Goal: Task Accomplishment & Management: Use online tool/utility

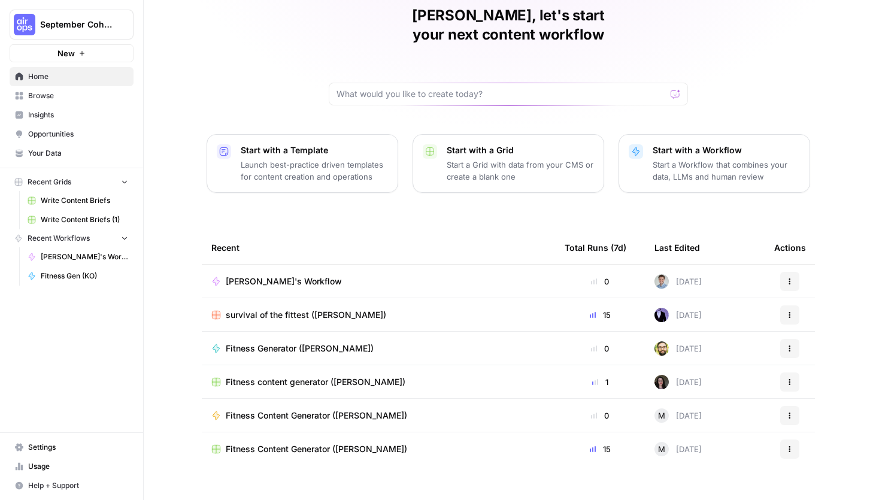
scroll to position [51, 0]
click at [790, 279] on icon "button" at bounding box center [790, 282] width 7 height 7
drag, startPoint x: 685, startPoint y: 398, endPoint x: 631, endPoint y: 232, distance: 174.9
click at [667, 376] on div "Run Edit in Studio Integrate Show History Duplicate Delete" at bounding box center [733, 343] width 134 height 132
click at [588, 204] on div "George, let's start your next content workflow Start with a Template Launch bes…" at bounding box center [509, 234] width 730 height 570
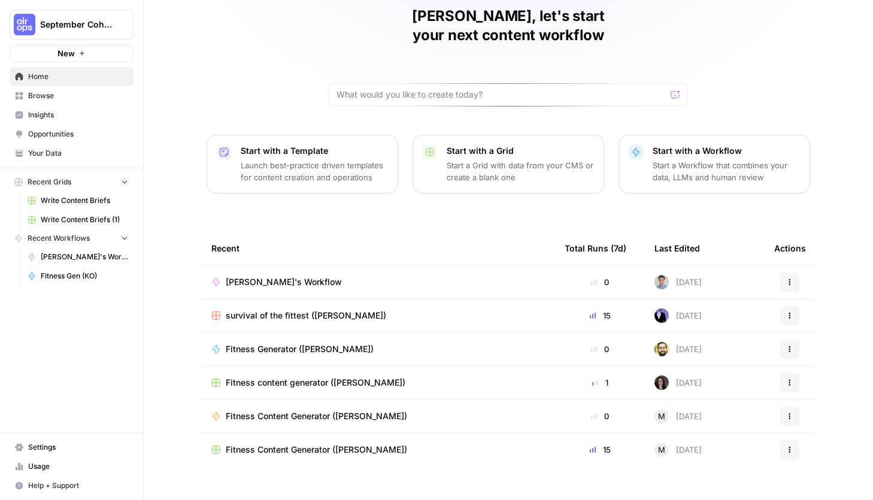
scroll to position [0, 0]
click at [61, 98] on span "Browse" at bounding box center [78, 95] width 100 height 11
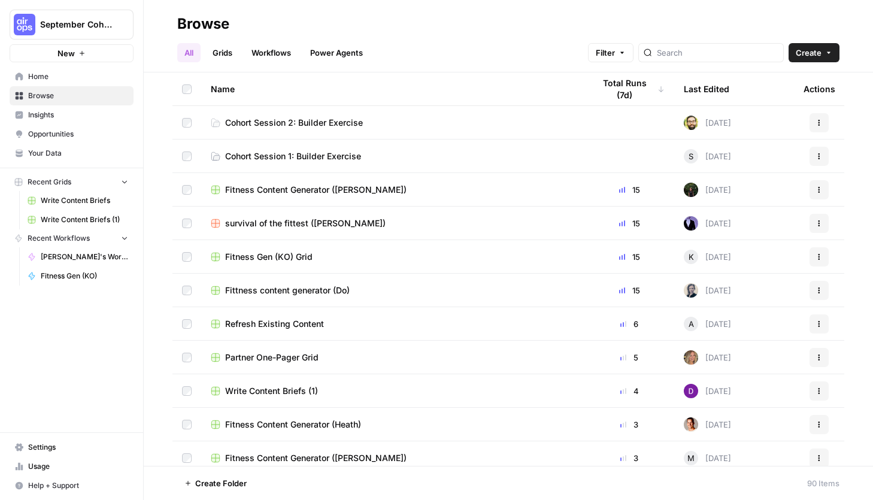
click at [316, 152] on span "Cohort Session 1: Builder Exercise" at bounding box center [293, 156] width 136 height 12
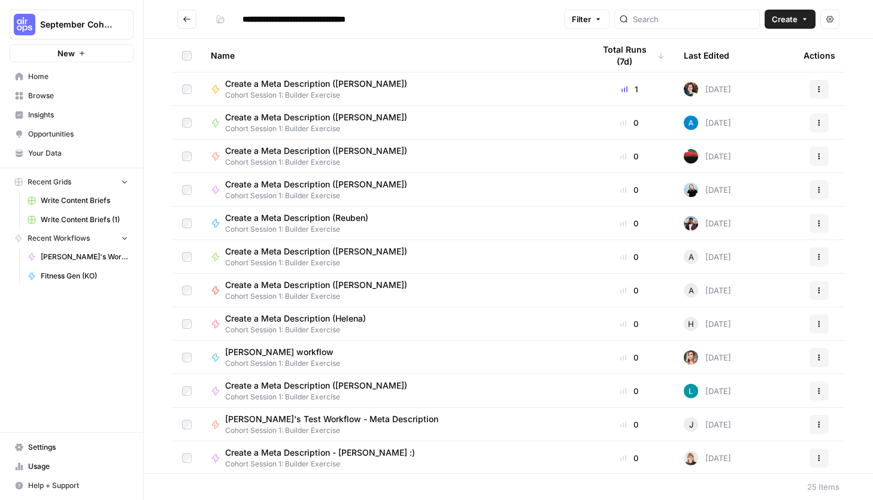
click at [191, 24] on button "Go back" at bounding box center [186, 19] width 19 height 19
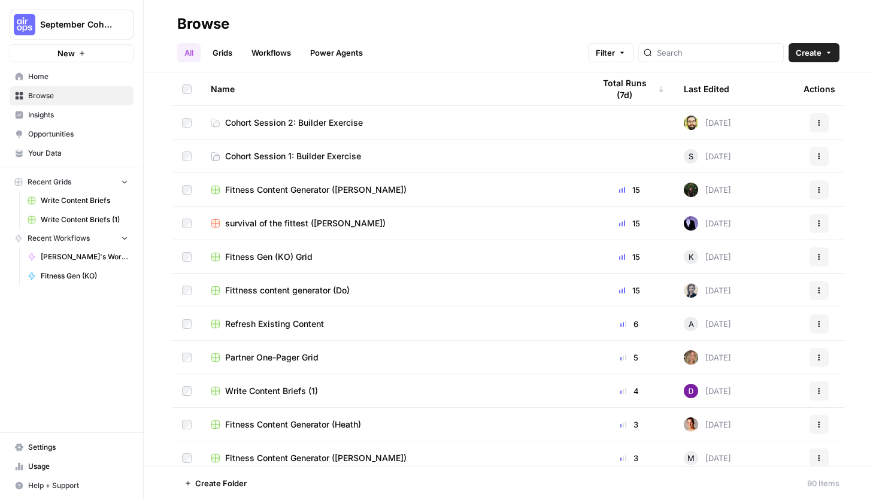
click at [63, 79] on span "Home" at bounding box center [78, 76] width 100 height 11
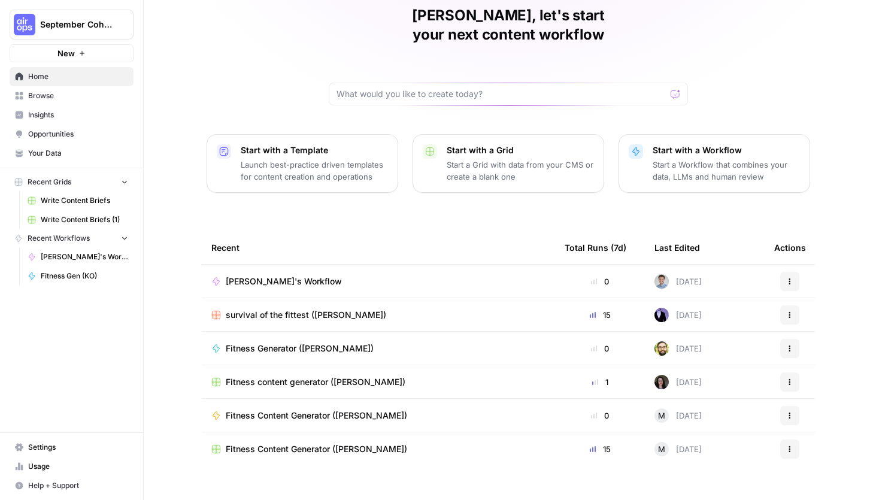
scroll to position [51, 0]
click at [790, 279] on icon "button" at bounding box center [791, 280] width 2 height 2
click at [775, 182] on div "George, let's start your next content workflow Start with a Template Launch bes…" at bounding box center [509, 234] width 730 height 570
click at [53, 94] on span "Browse" at bounding box center [78, 95] width 100 height 11
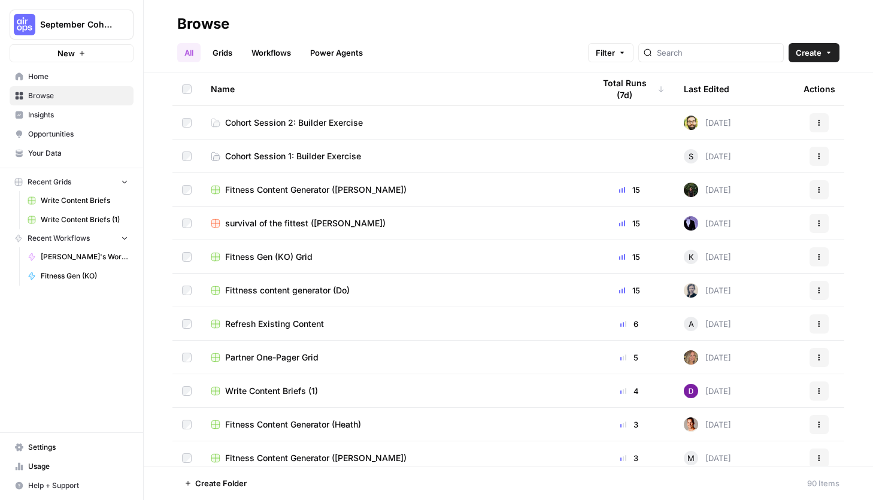
click at [382, 157] on link "Cohort Session 1: Builder Exercise" at bounding box center [393, 156] width 364 height 12
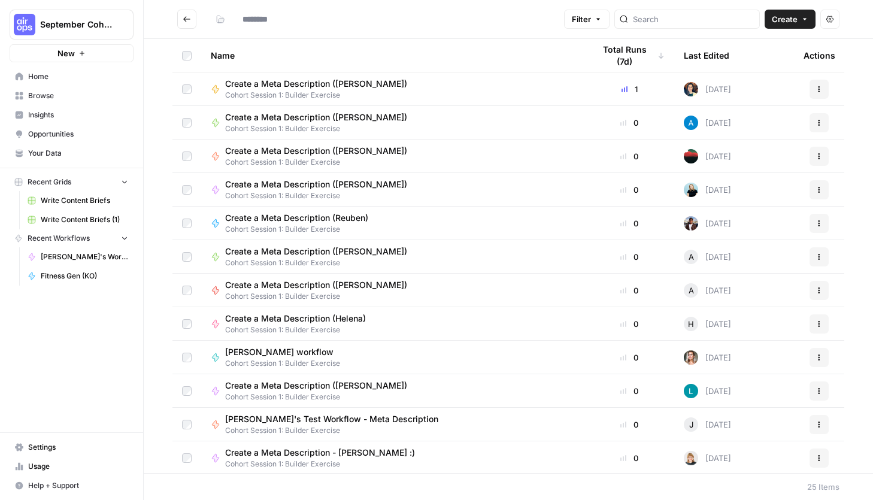
type input "**********"
click at [52, 95] on span "Browse" at bounding box center [78, 95] width 100 height 11
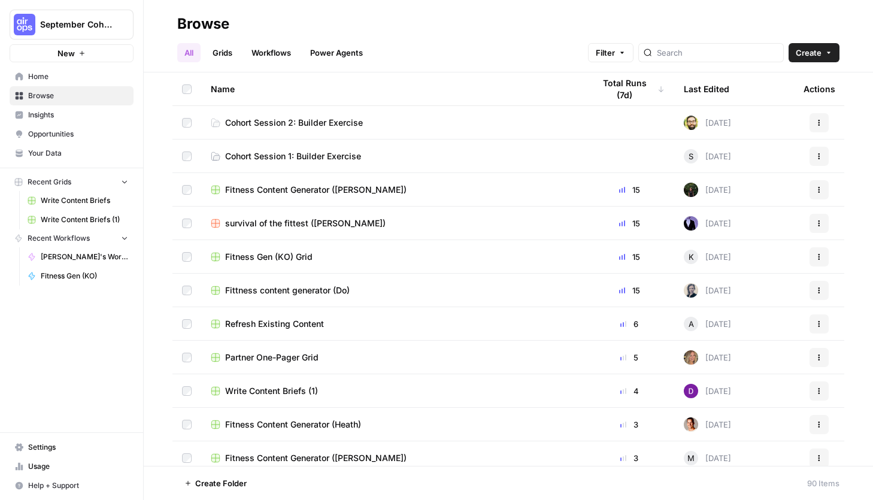
click at [61, 79] on span "Home" at bounding box center [78, 76] width 100 height 11
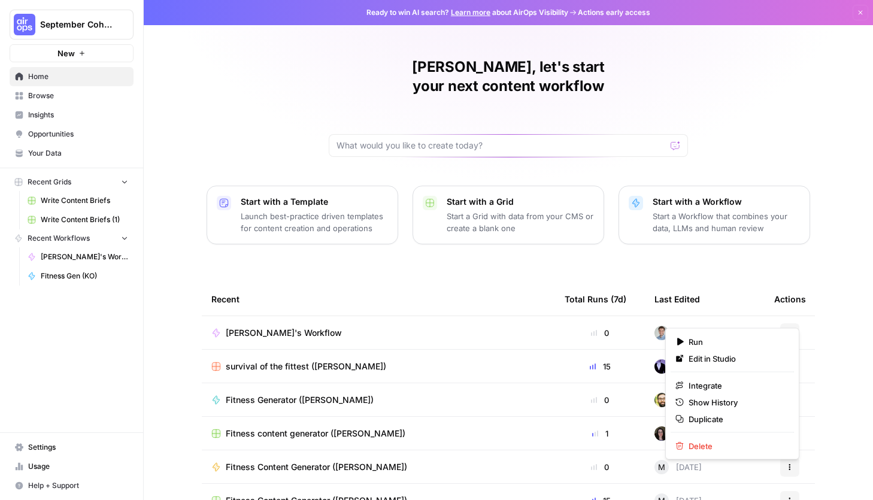
click at [791, 329] on icon "button" at bounding box center [790, 332] width 7 height 7
click at [749, 357] on span "Edit in Studio" at bounding box center [737, 359] width 96 height 12
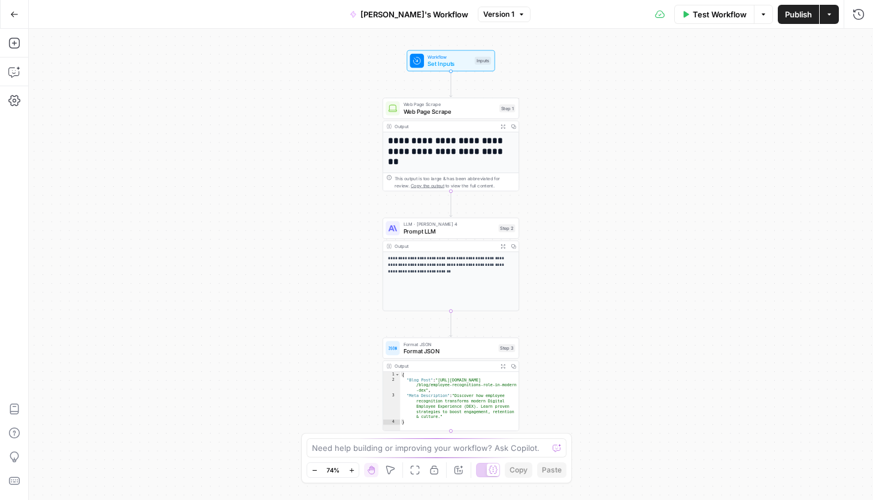
click at [831, 20] on button "Actions" at bounding box center [829, 14] width 19 height 19
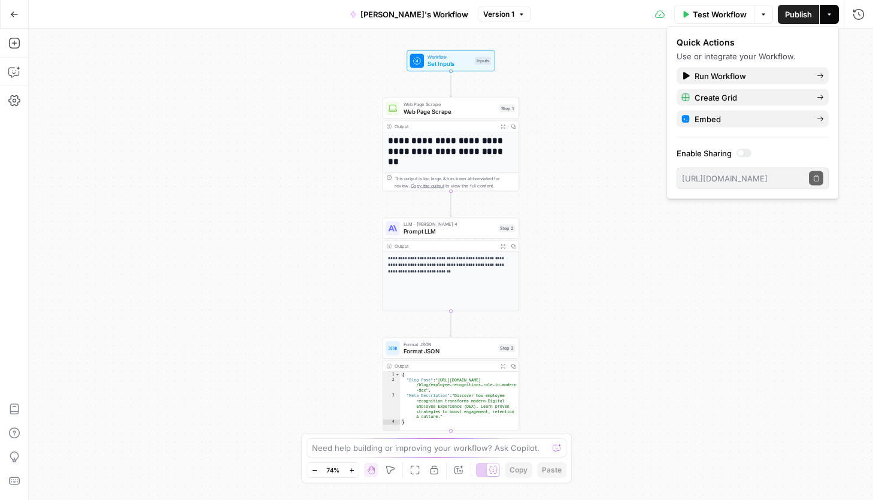
click at [634, 268] on div "**********" at bounding box center [451, 264] width 845 height 471
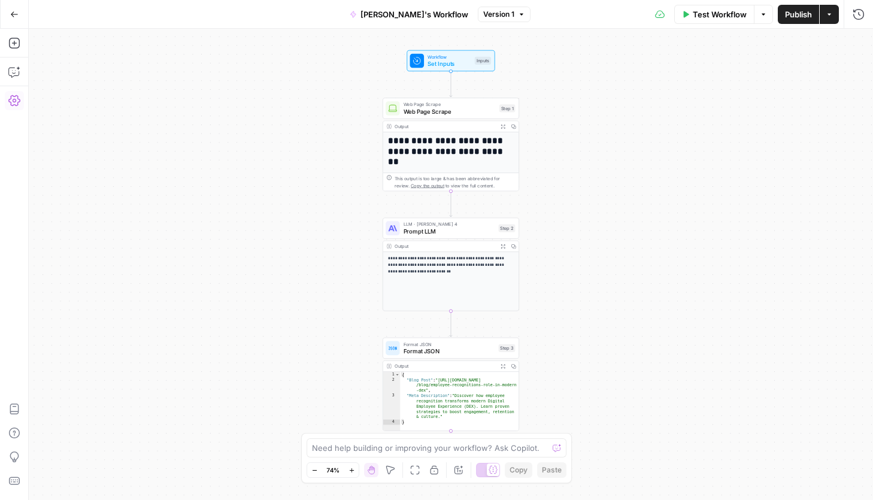
click at [14, 106] on icon "button" at bounding box center [14, 101] width 12 height 12
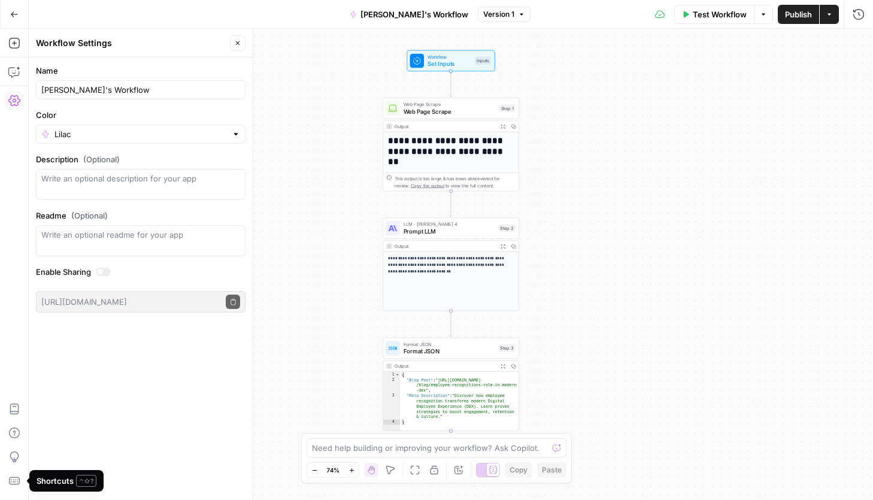
click at [356, 361] on div "**********" at bounding box center [451, 264] width 845 height 471
click at [518, 14] on icon "button" at bounding box center [521, 14] width 7 height 7
click at [406, 12] on span "[PERSON_NAME]'s Workflow" at bounding box center [415, 14] width 108 height 12
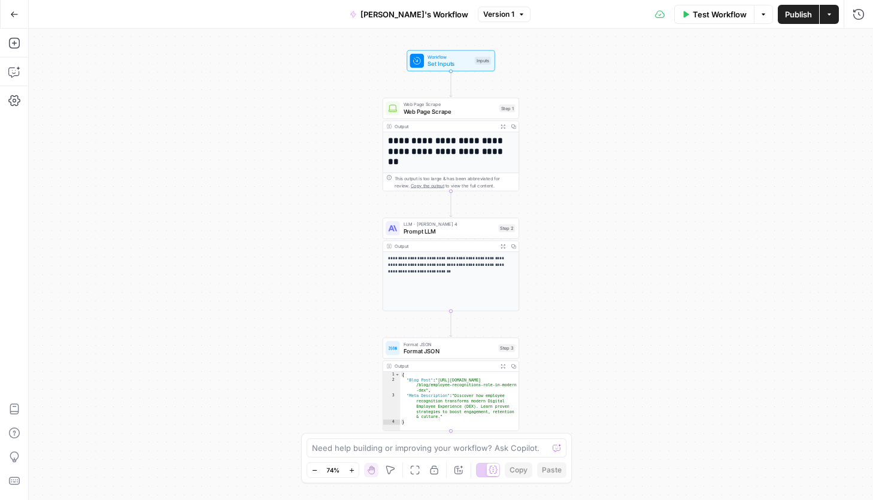
click at [406, 12] on span "[PERSON_NAME]'s Workflow" at bounding box center [415, 14] width 108 height 12
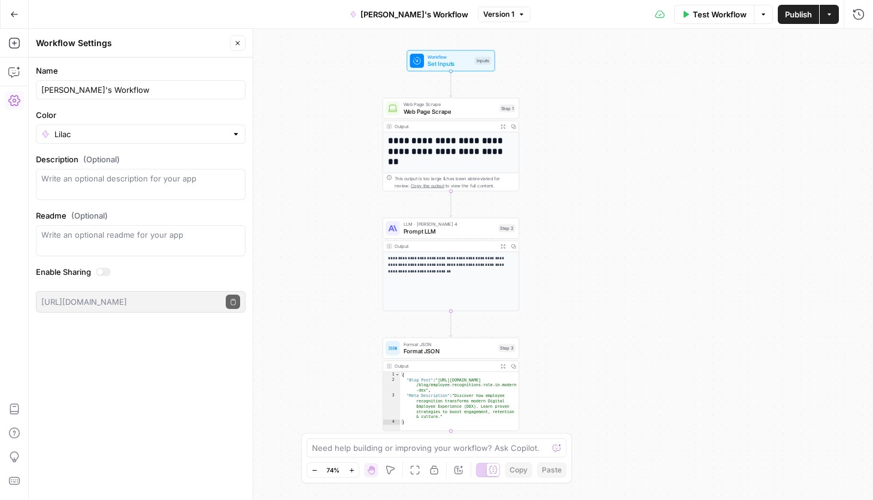
click at [406, 12] on span "[PERSON_NAME]'s Workflow" at bounding box center [415, 14] width 108 height 12
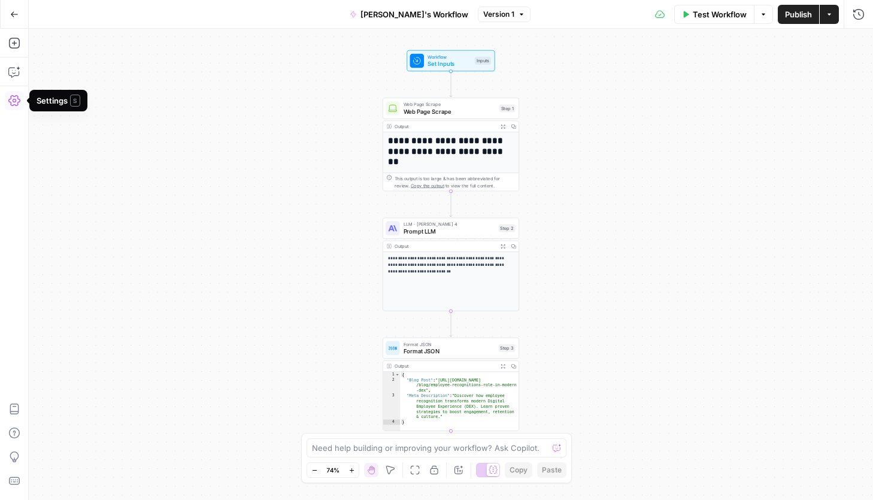
click at [15, 104] on icon "button" at bounding box center [14, 101] width 12 height 12
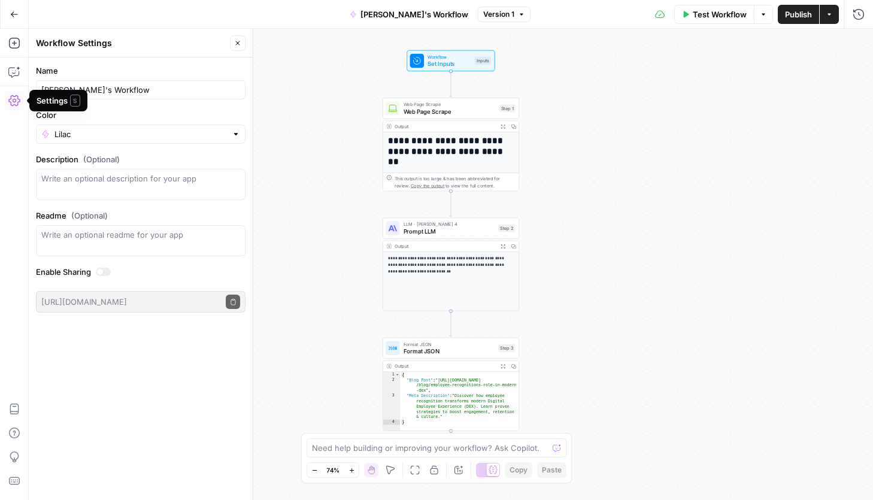
click at [15, 104] on icon "button" at bounding box center [14, 101] width 12 height 12
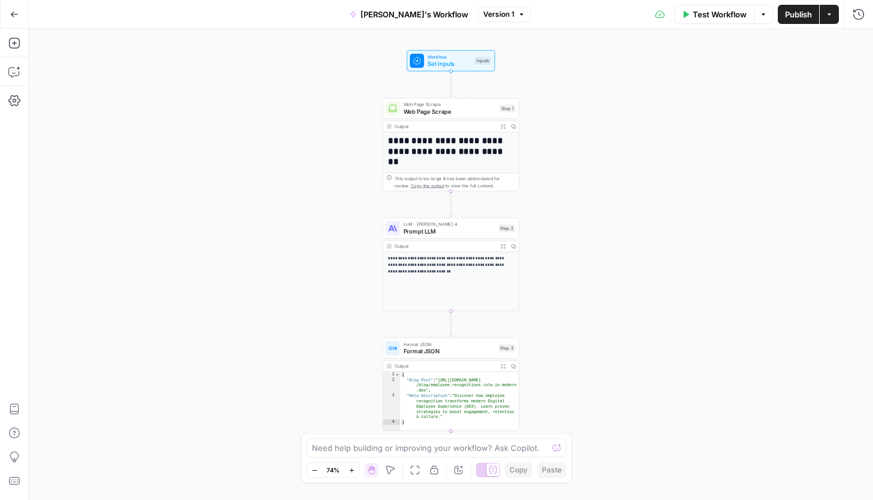
click at [14, 12] on icon "button" at bounding box center [14, 14] width 8 height 8
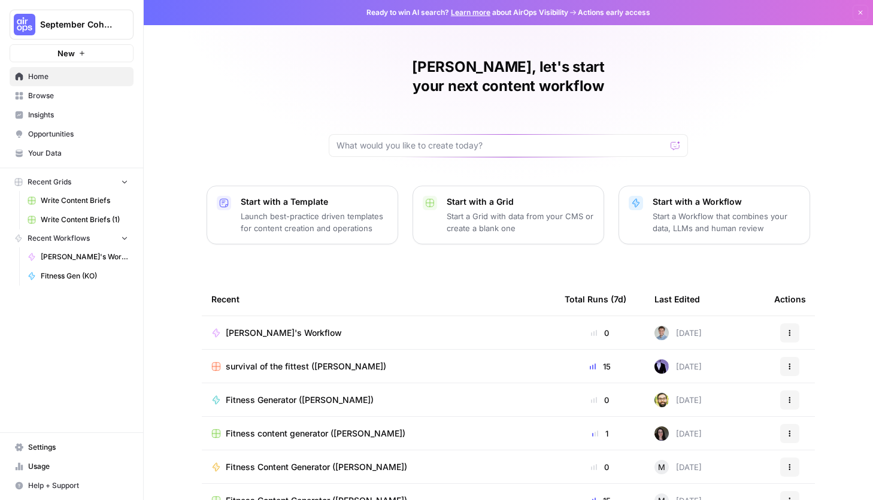
click at [56, 113] on span "Insights" at bounding box center [78, 115] width 100 height 11
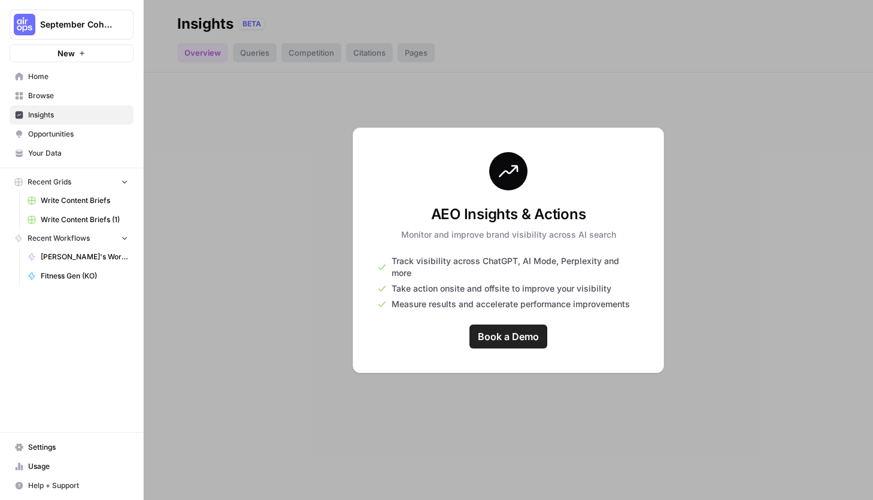
click at [61, 133] on span "Opportunities" at bounding box center [78, 134] width 100 height 11
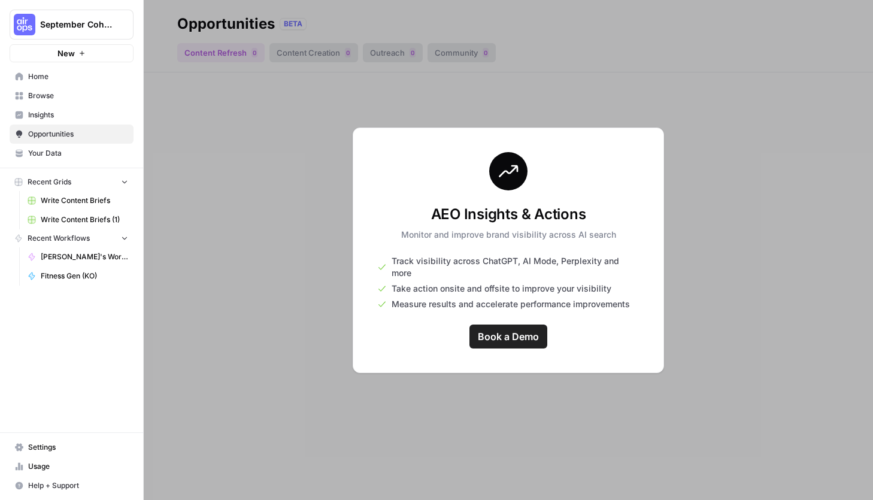
click at [61, 108] on link "Insights" at bounding box center [72, 114] width 124 height 19
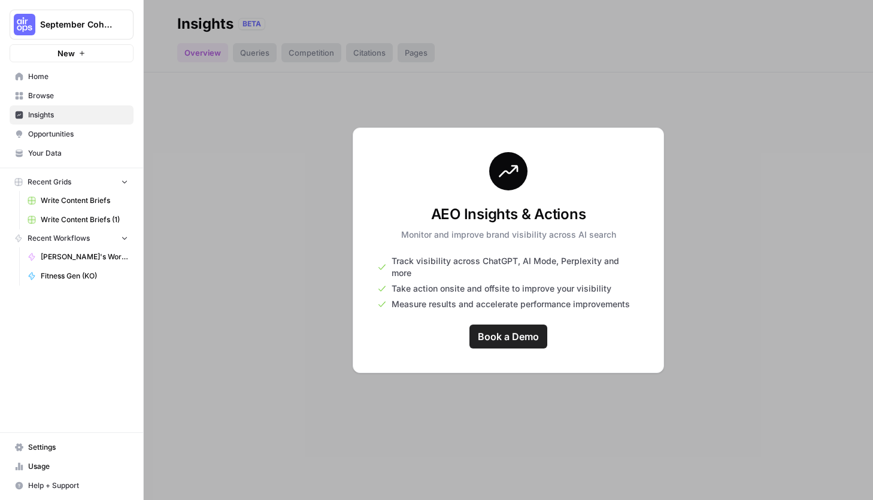
click at [61, 98] on span "Browse" at bounding box center [78, 95] width 100 height 11
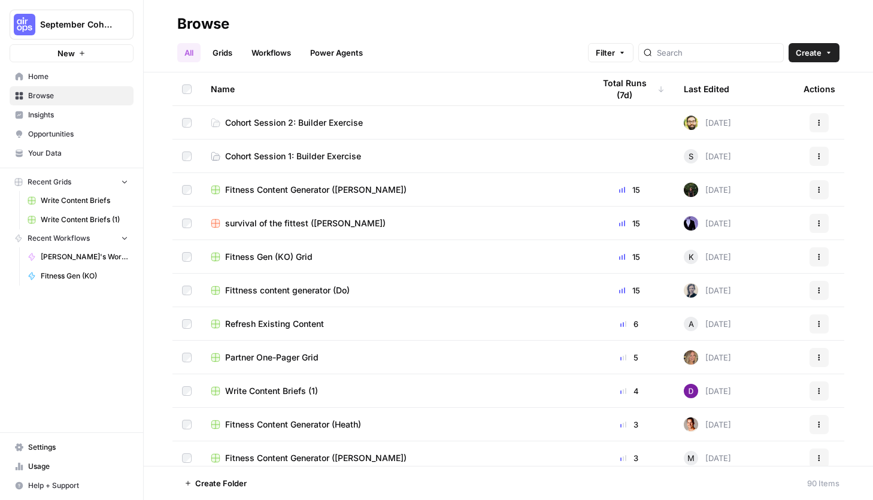
click at [292, 122] on span "Cohort Session 2: Builder Exercise" at bounding box center [294, 123] width 138 height 12
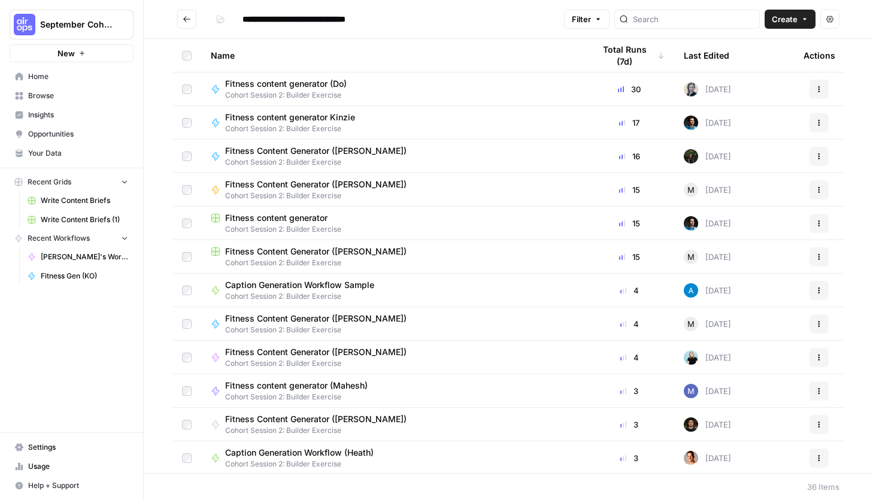
click at [818, 86] on icon "button" at bounding box center [819, 89] width 7 height 7
click at [475, 17] on div "**********" at bounding box center [385, 19] width 349 height 19
click at [190, 14] on button "Go back" at bounding box center [186, 19] width 19 height 19
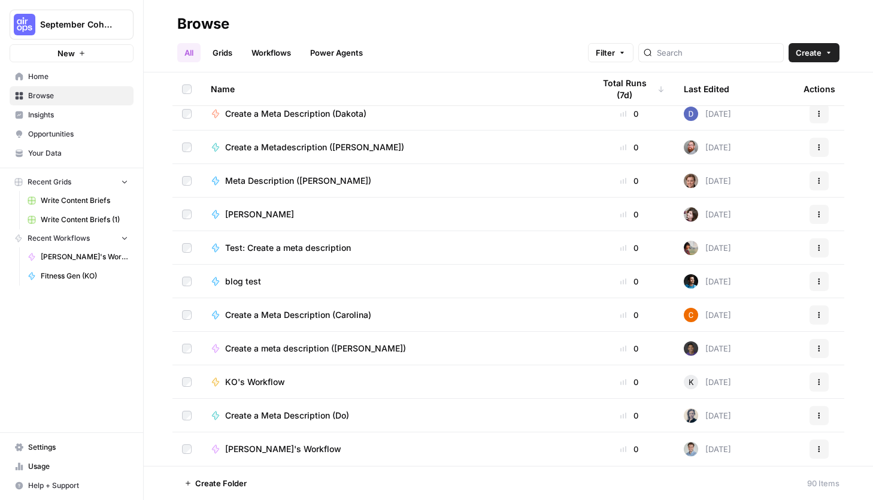
click at [193, 448] on td at bounding box center [187, 450] width 29 height 34
click at [312, 483] on icon "button" at bounding box center [310, 483] width 7 height 7
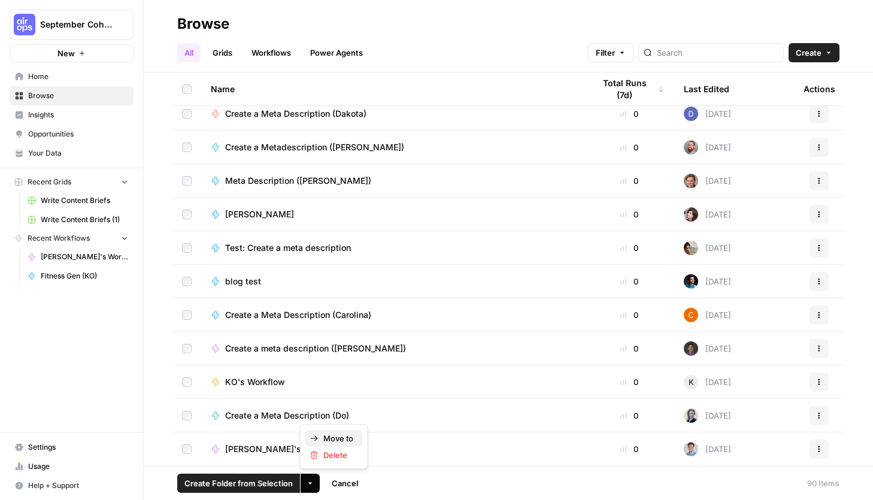
click at [346, 437] on span "Move to" at bounding box center [338, 439] width 30 height 12
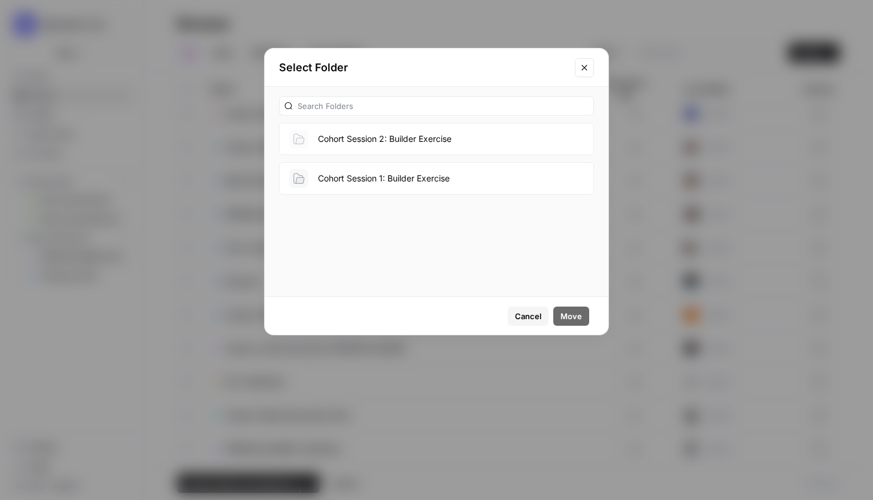
click at [423, 179] on button "Cohort Session 1: Builder Exercise" at bounding box center [436, 178] width 315 height 32
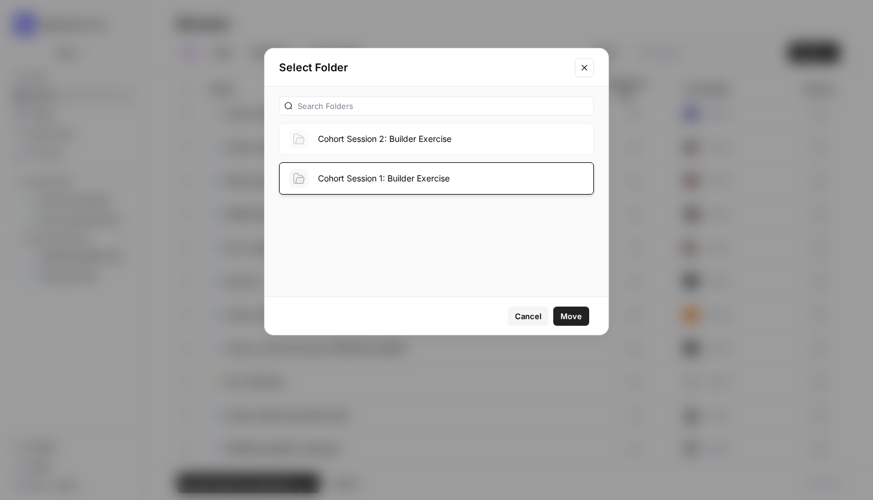
click at [579, 318] on span "Move" at bounding box center [572, 316] width 22 height 12
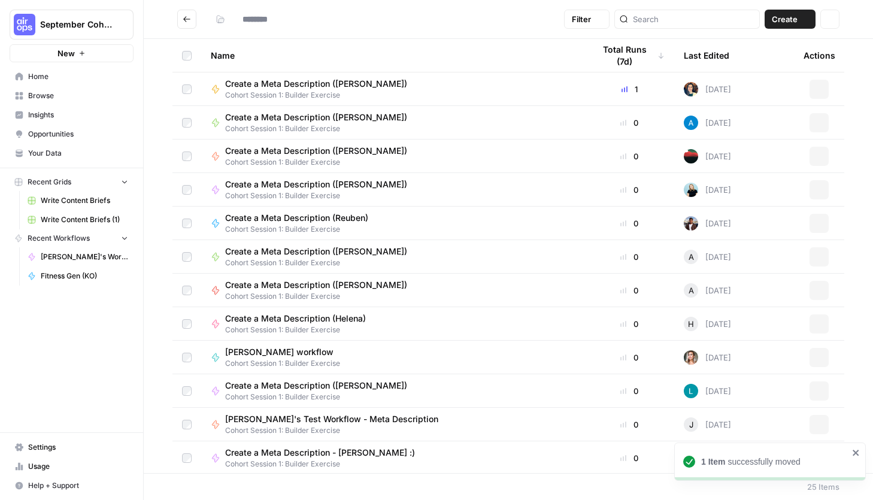
type input "**********"
click at [186, 20] on icon "Go back" at bounding box center [187, 19] width 8 height 8
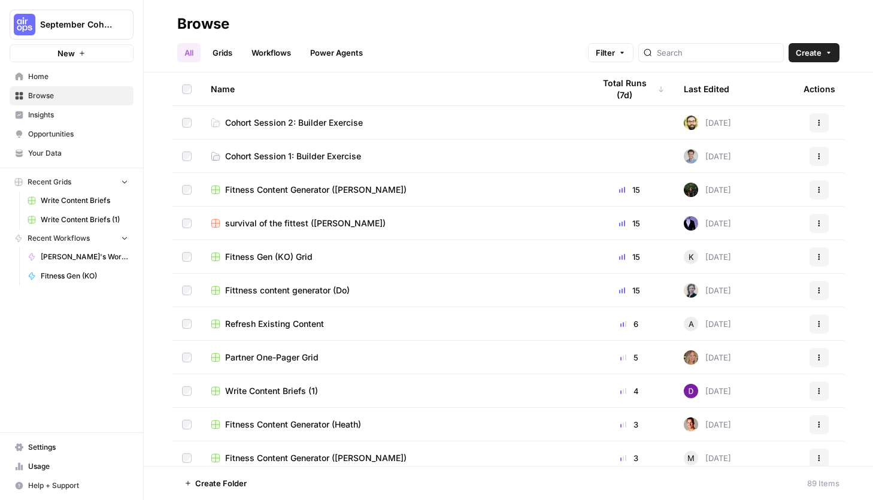
click at [55, 70] on link "Home" at bounding box center [72, 76] width 124 height 19
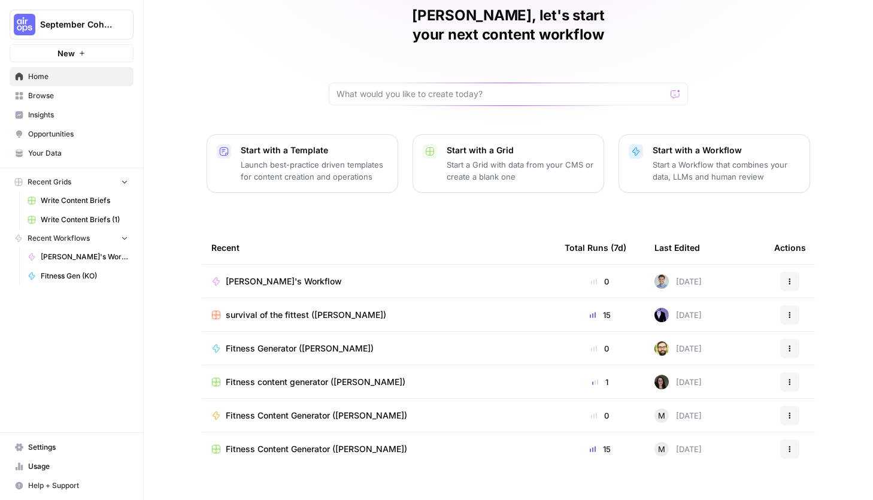
scroll to position [51, 0]
